Goal: Information Seeking & Learning: Learn about a topic

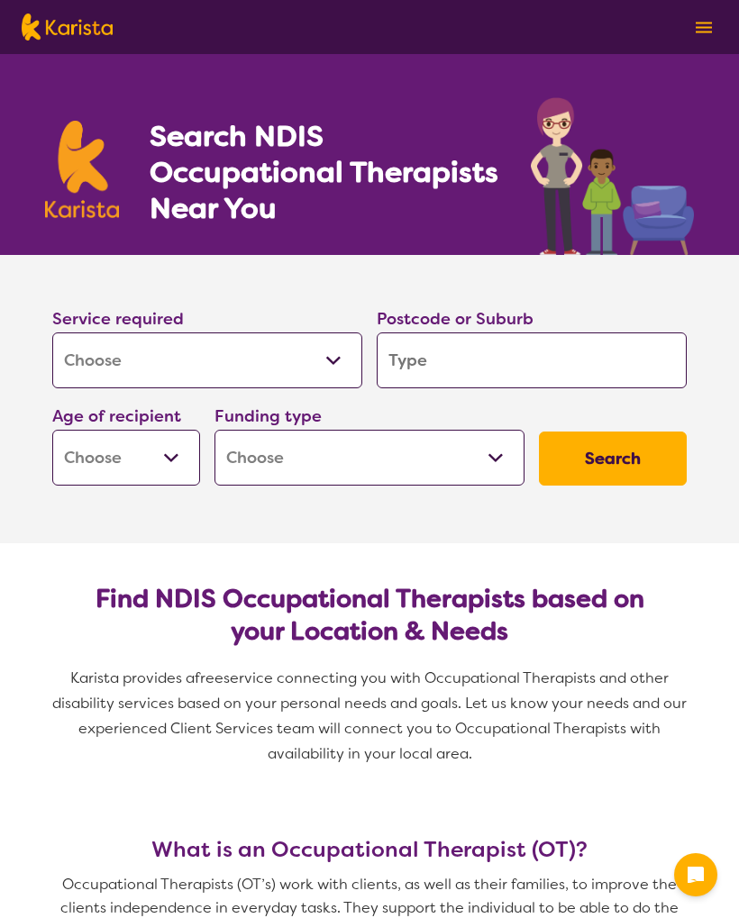
select select "[MEDICAL_DATA]"
click at [453, 356] on input "search" at bounding box center [532, 361] width 310 height 56
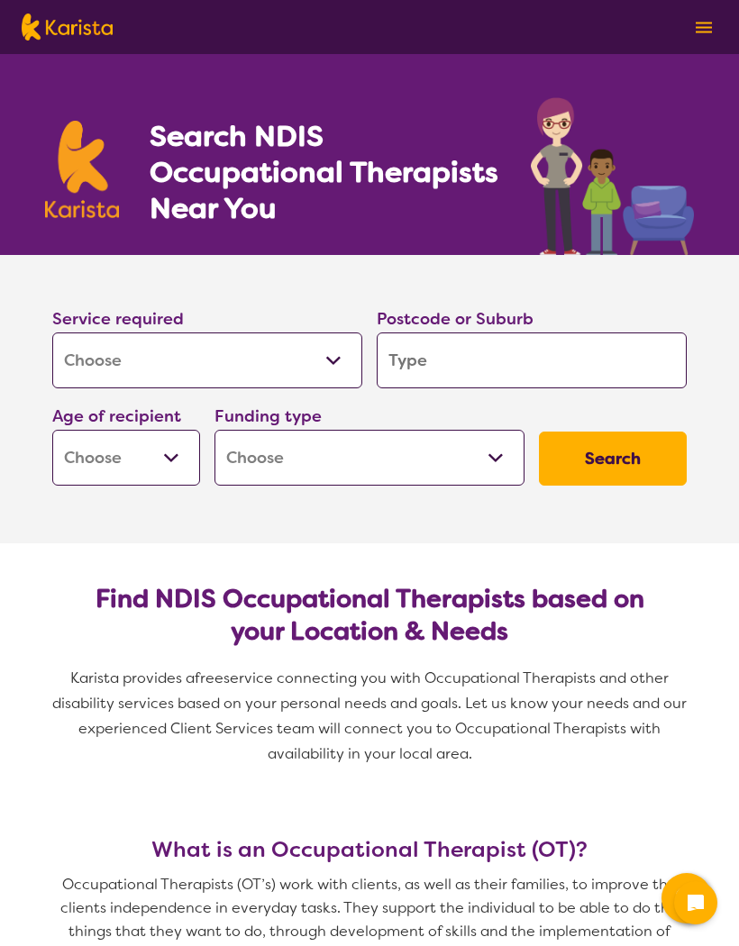
type input "4"
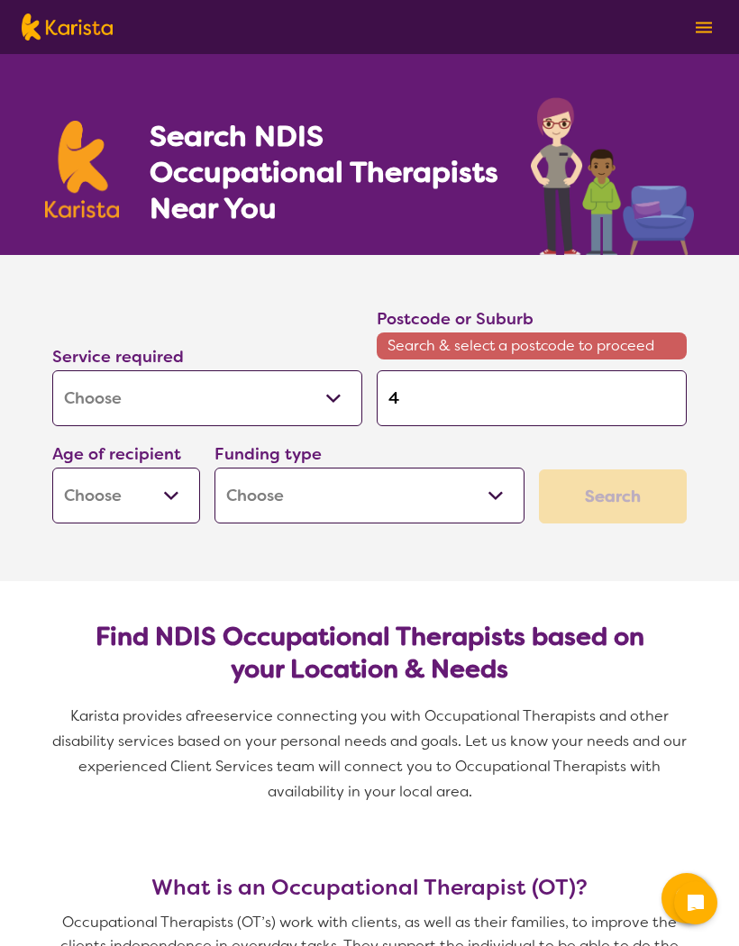
type input "46"
type input "465"
type input "4655"
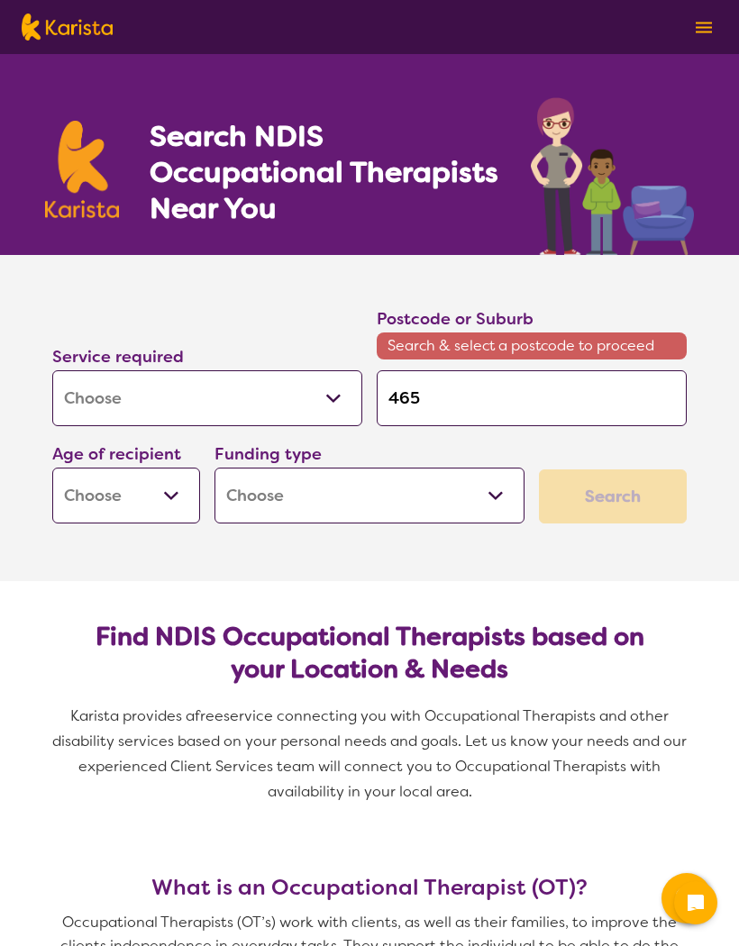
type input "4655"
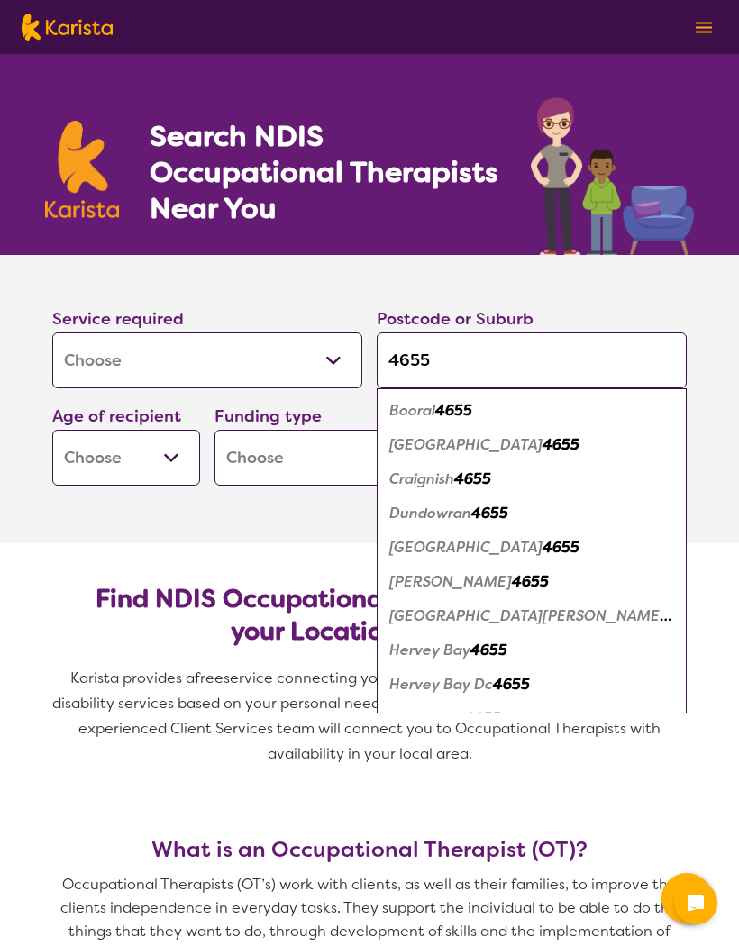
type input "4655"
click at [549, 547] on em "4655" at bounding box center [561, 547] width 37 height 19
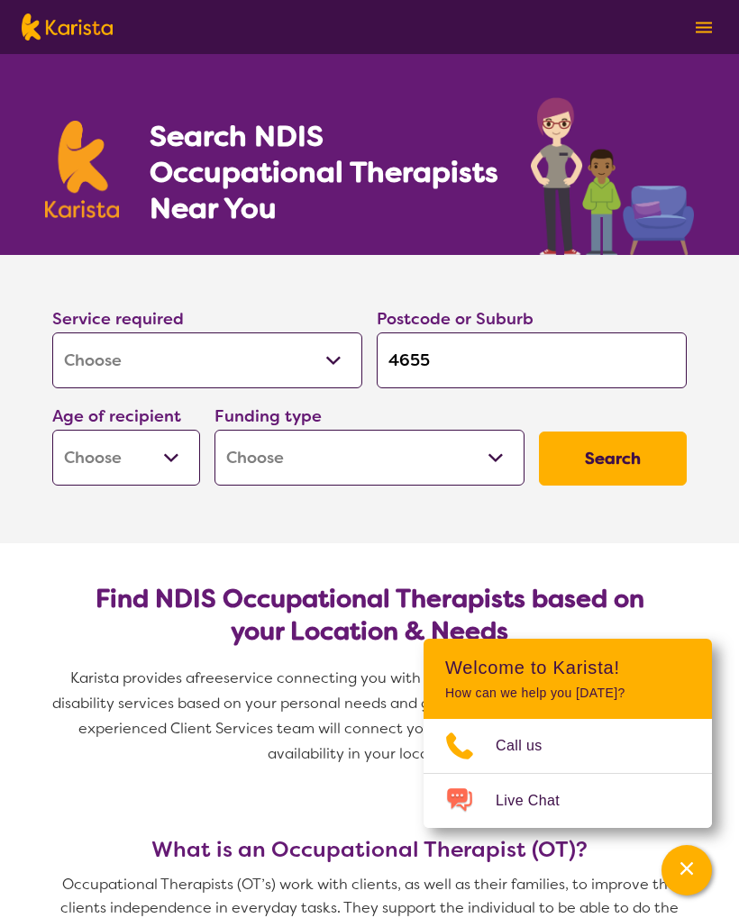
click at [178, 456] on select "Early Childhood - 0 to 9 Child - 10 to 11 Adolescent - 12 to 17 Adult - 18 to 6…" at bounding box center [126, 458] width 148 height 56
select select "AG"
click at [506, 450] on select "Home Care Package (HCP) National Disability Insurance Scheme (NDIS) I don't know" at bounding box center [370, 458] width 310 height 56
select select "HCP"
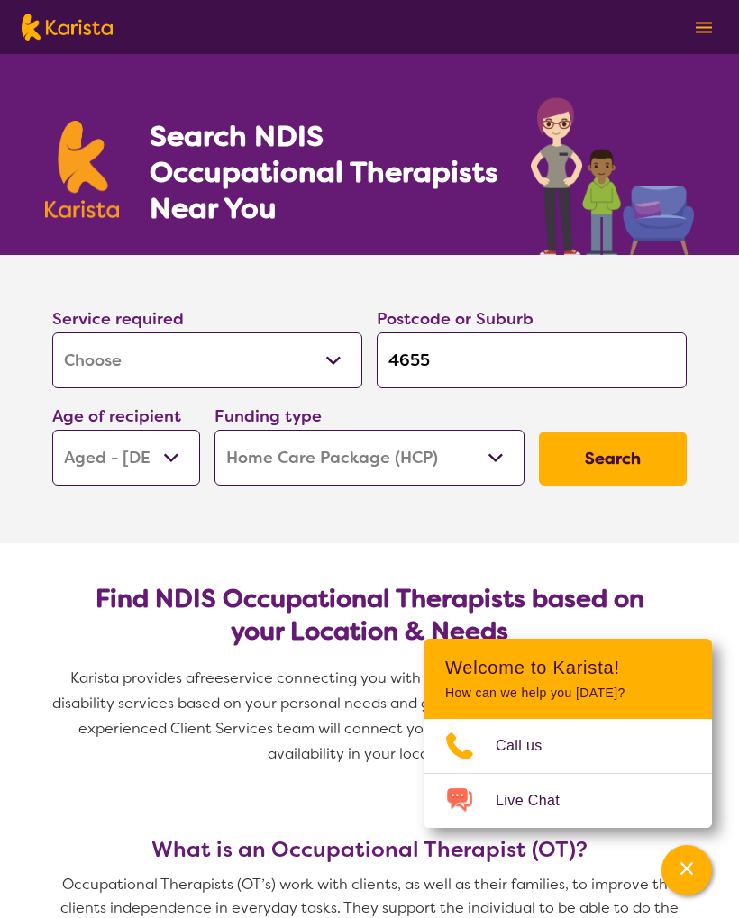
select select "HCP"
click at [613, 460] on button "Search" at bounding box center [613, 459] width 148 height 54
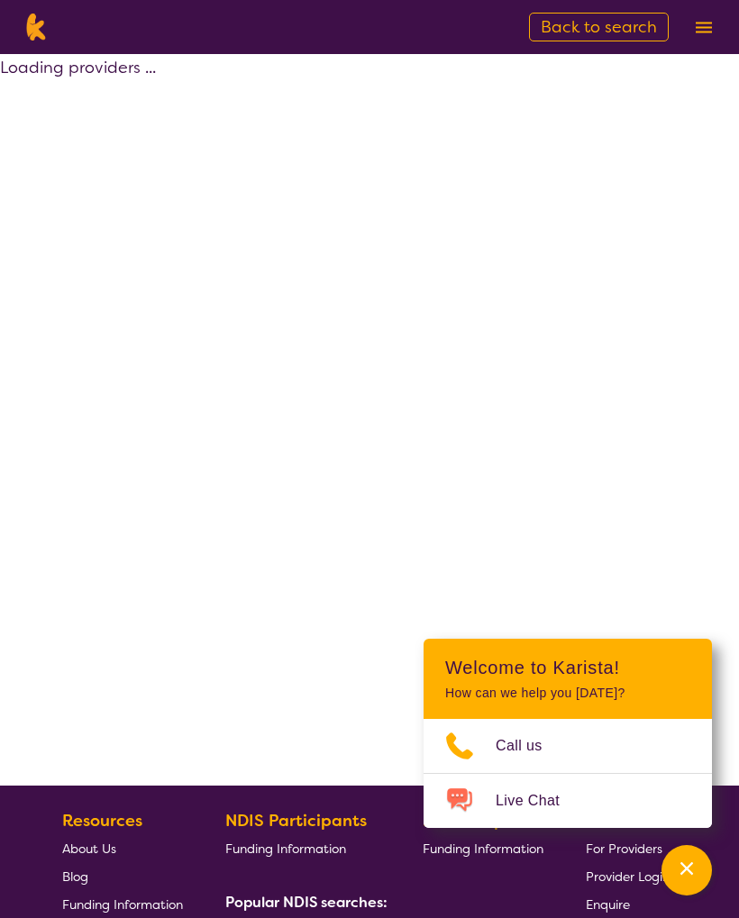
select select "[MEDICAL_DATA]"
select select "AG"
select select "HCP"
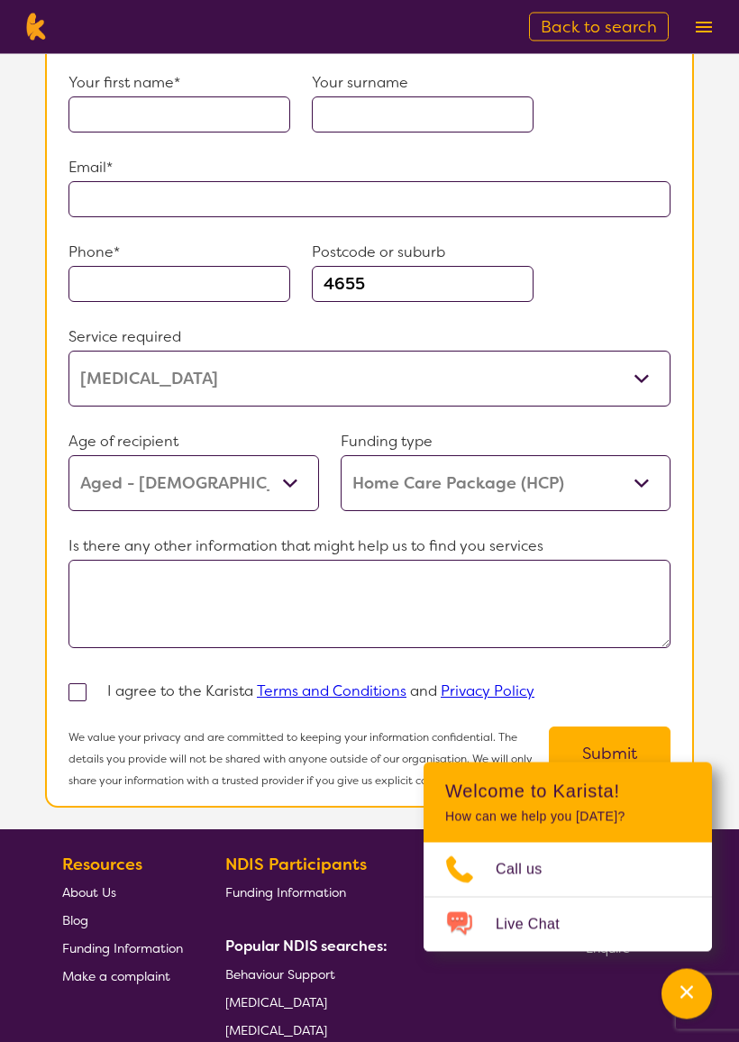
scroll to position [1419, 0]
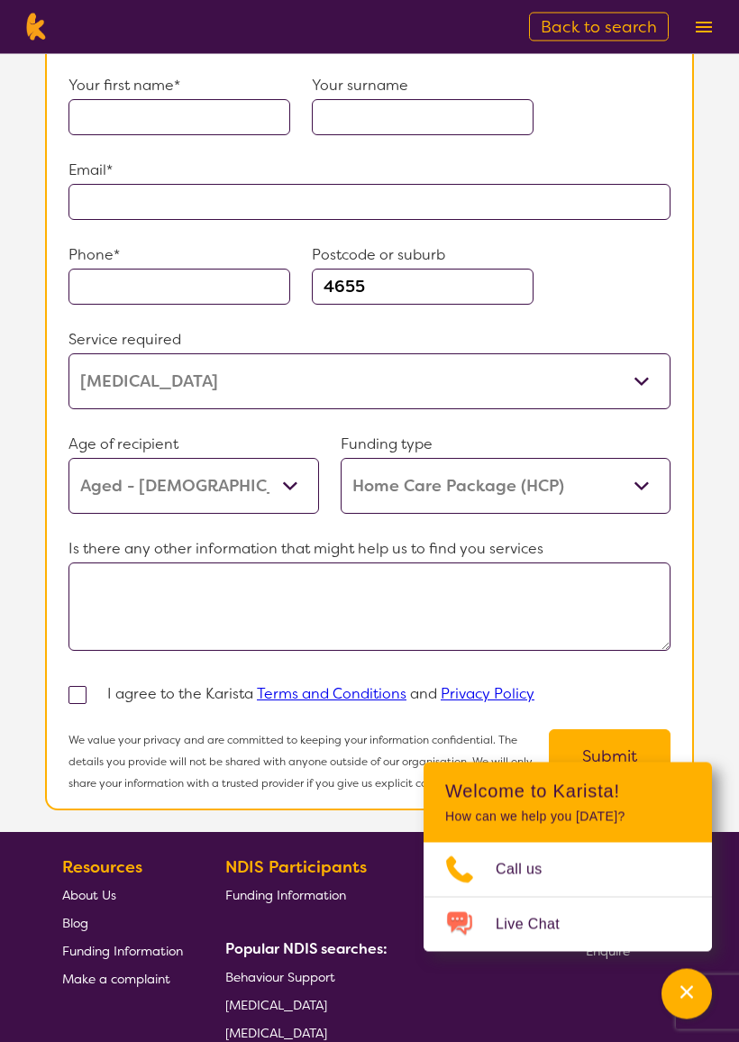
click at [602, 21] on span "Back to search" at bounding box center [599, 27] width 116 height 22
select select "[MEDICAL_DATA]"
select select "AG"
select select "HCP"
select select "[MEDICAL_DATA]"
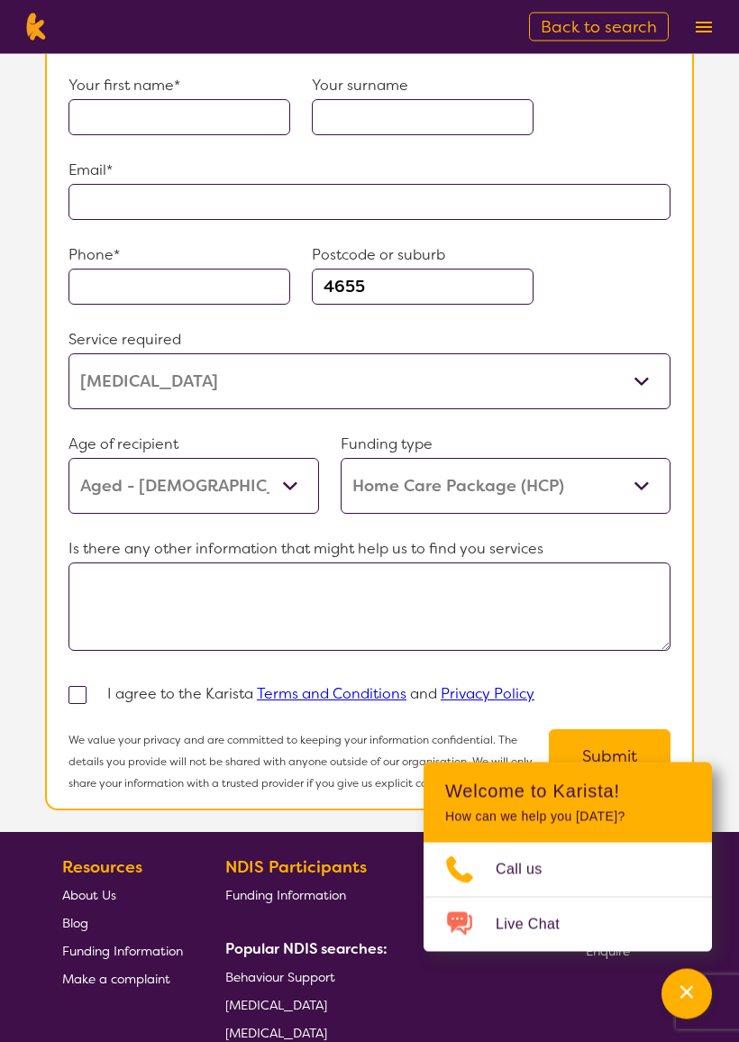
select select "AG"
select select "HCP"
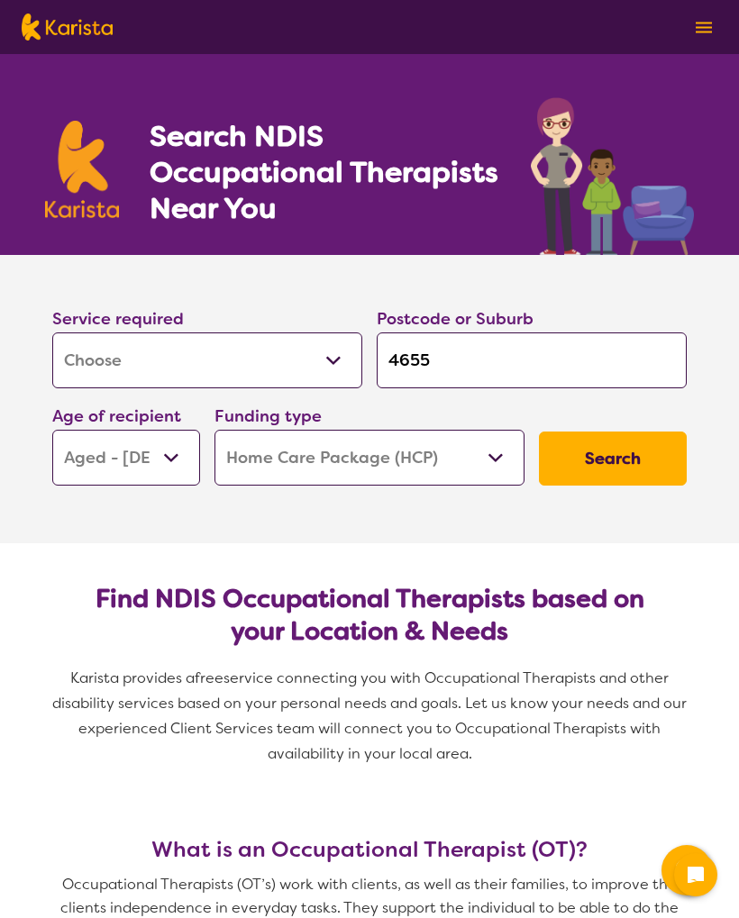
select select "[MEDICAL_DATA]"
select select "AG"
select select "HCP"
select select "[MEDICAL_DATA]"
select select "AG"
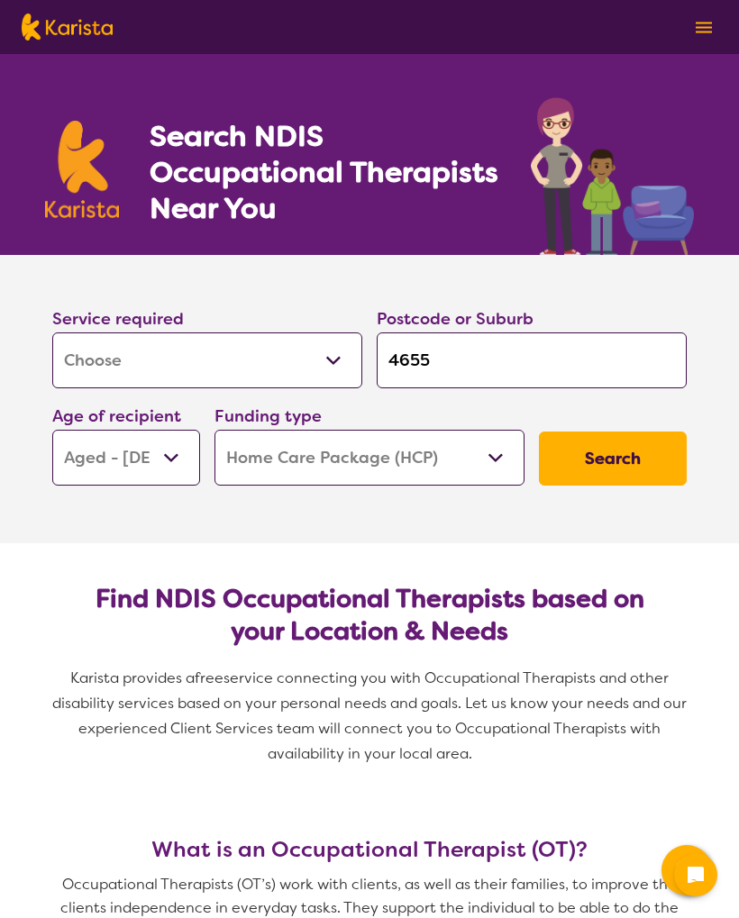
select select "HCP"
